Goal: Task Accomplishment & Management: Use online tool/utility

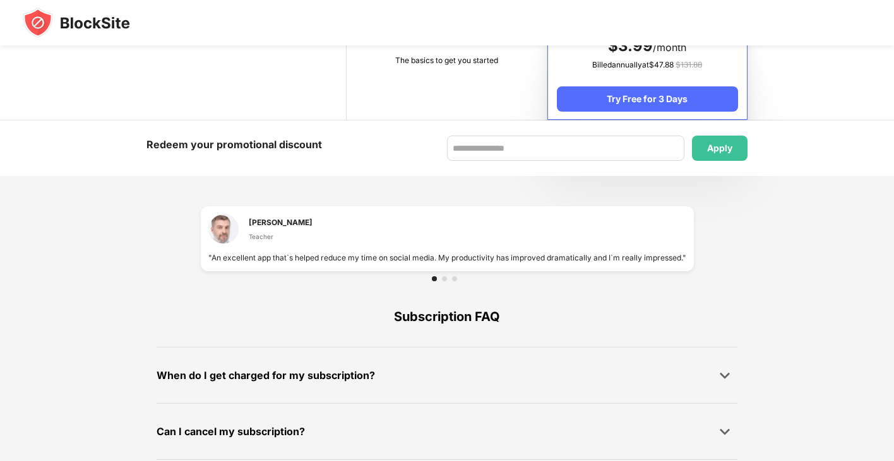
scroll to position [766, 0]
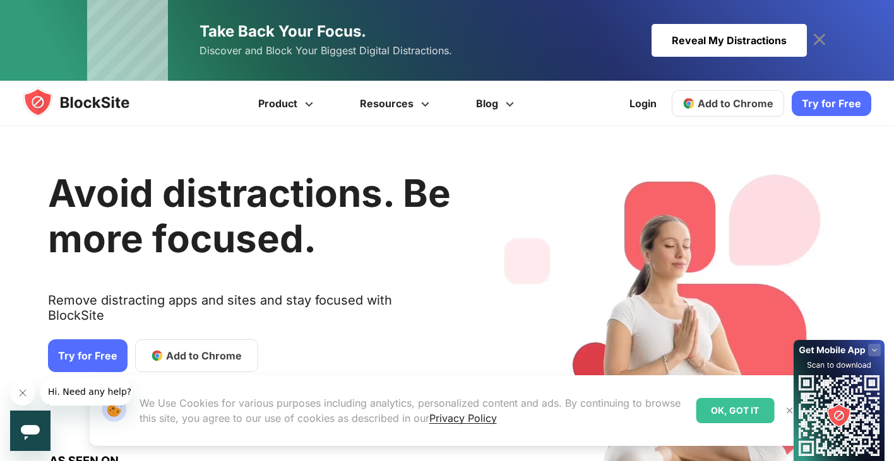
click at [439, 186] on h1 "Avoid distractions. Be more focused." at bounding box center [249, 215] width 403 height 91
click at [776, 40] on div "Reveal My Distractions" at bounding box center [728, 40] width 155 height 33
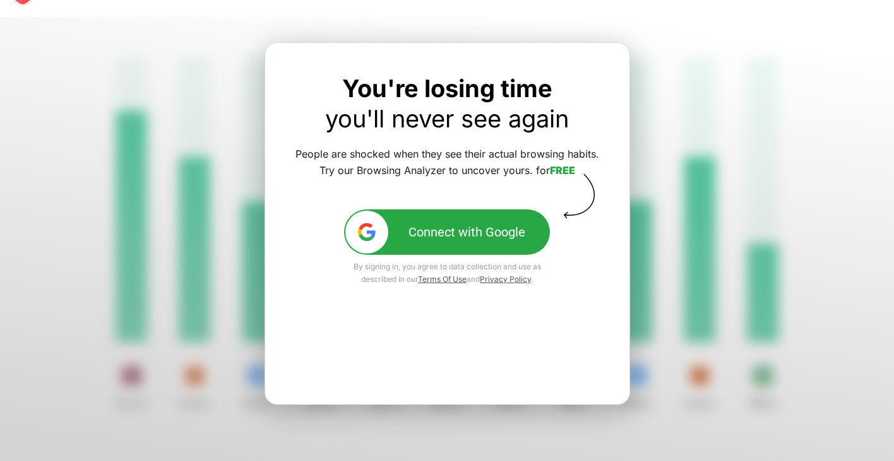
scroll to position [53, 0]
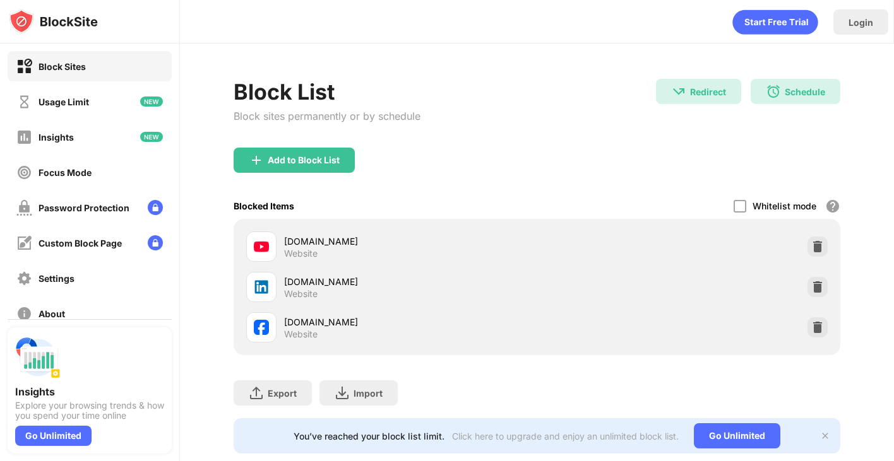
click at [759, 323] on div "[DOMAIN_NAME] Website" at bounding box center [536, 327] width 591 height 40
click at [692, 334] on div "[DOMAIN_NAME] Website" at bounding box center [536, 327] width 591 height 40
click at [816, 326] on img at bounding box center [817, 327] width 13 height 13
